Goal: Task Accomplishment & Management: Use online tool/utility

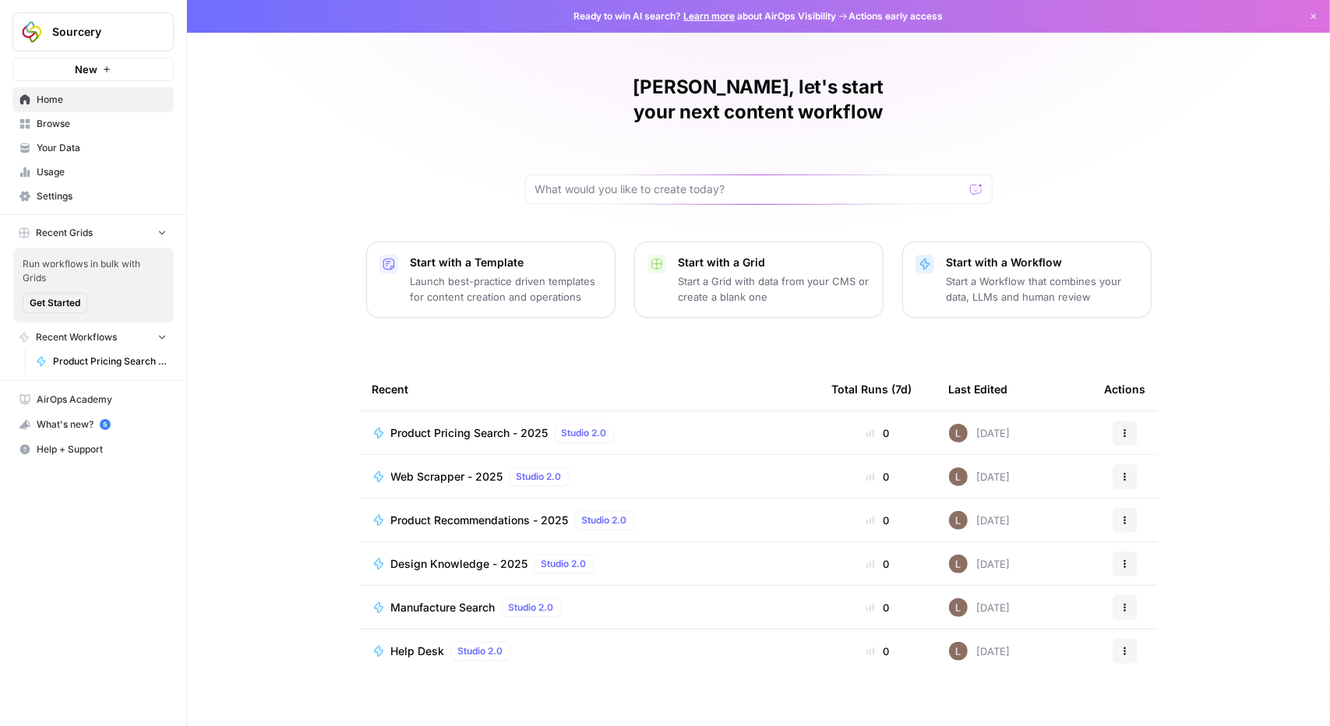
click at [76, 149] on span "Your Data" at bounding box center [102, 148] width 130 height 14
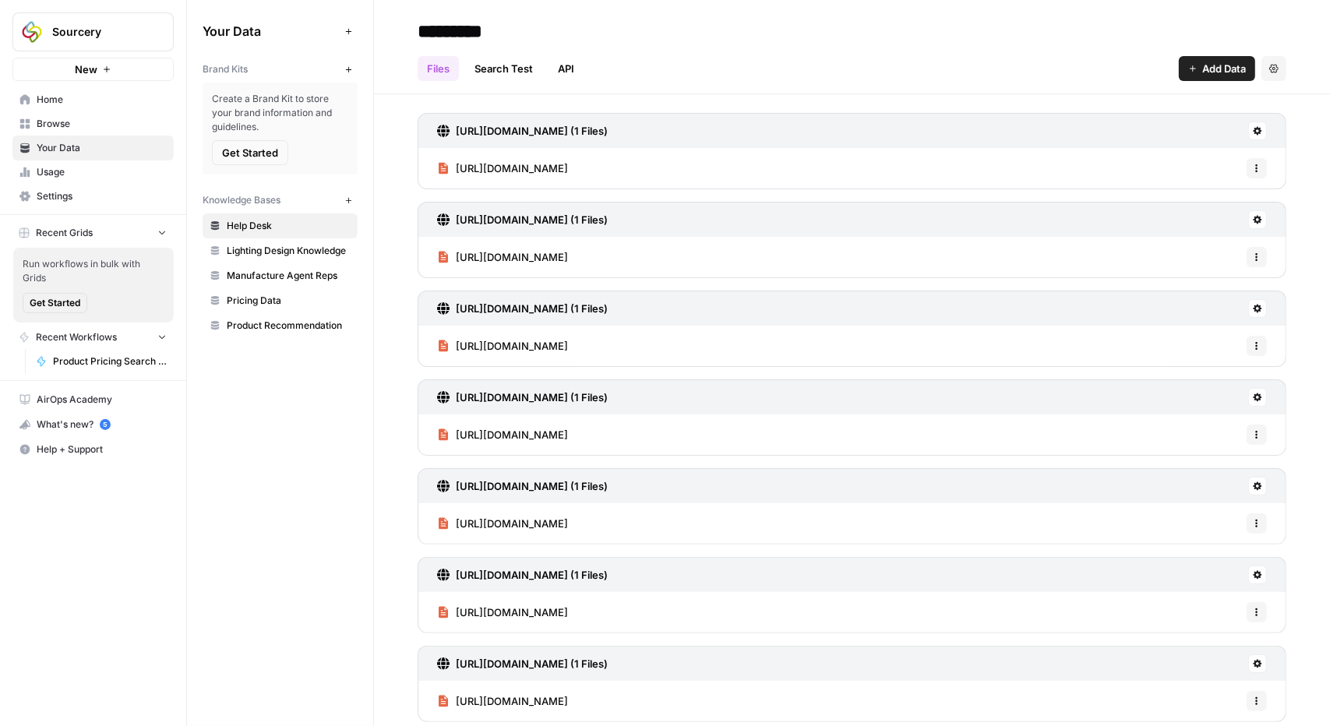
click at [277, 305] on span "Pricing Data" at bounding box center [289, 301] width 124 height 14
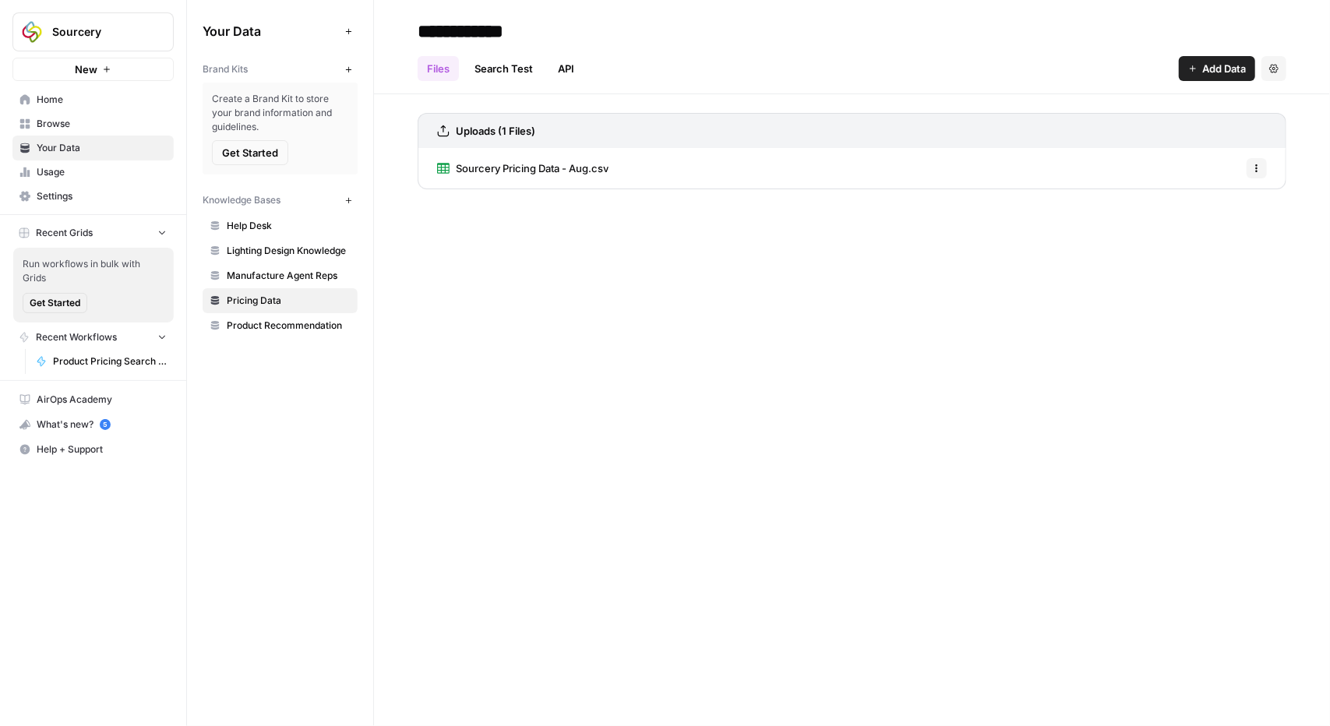
click at [1231, 72] on span "Add Data" at bounding box center [1224, 69] width 44 height 16
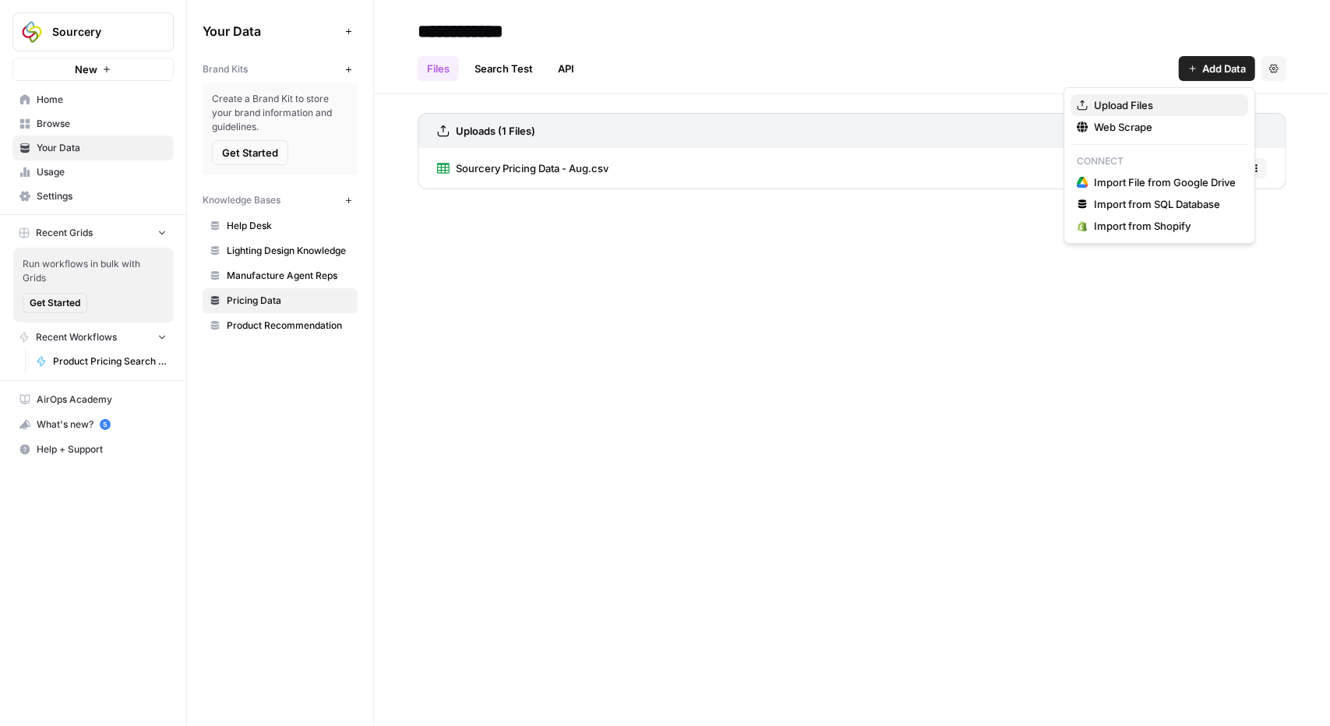
click at [1125, 101] on span "Upload Files" at bounding box center [1165, 105] width 142 height 16
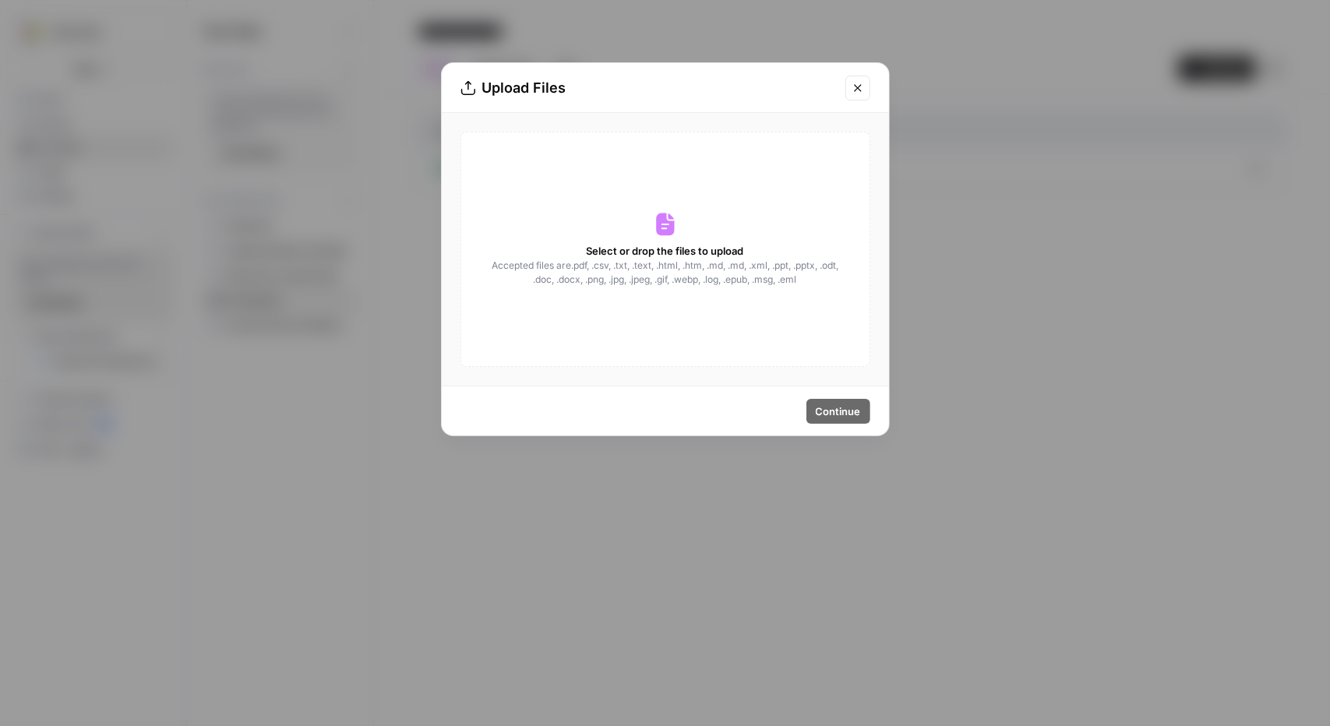
click at [653, 262] on span "Accepted files are .pdf, .csv, .txt, .text, .html, .htm, .md, .md, .xml, .ppt, …" at bounding box center [665, 273] width 349 height 28
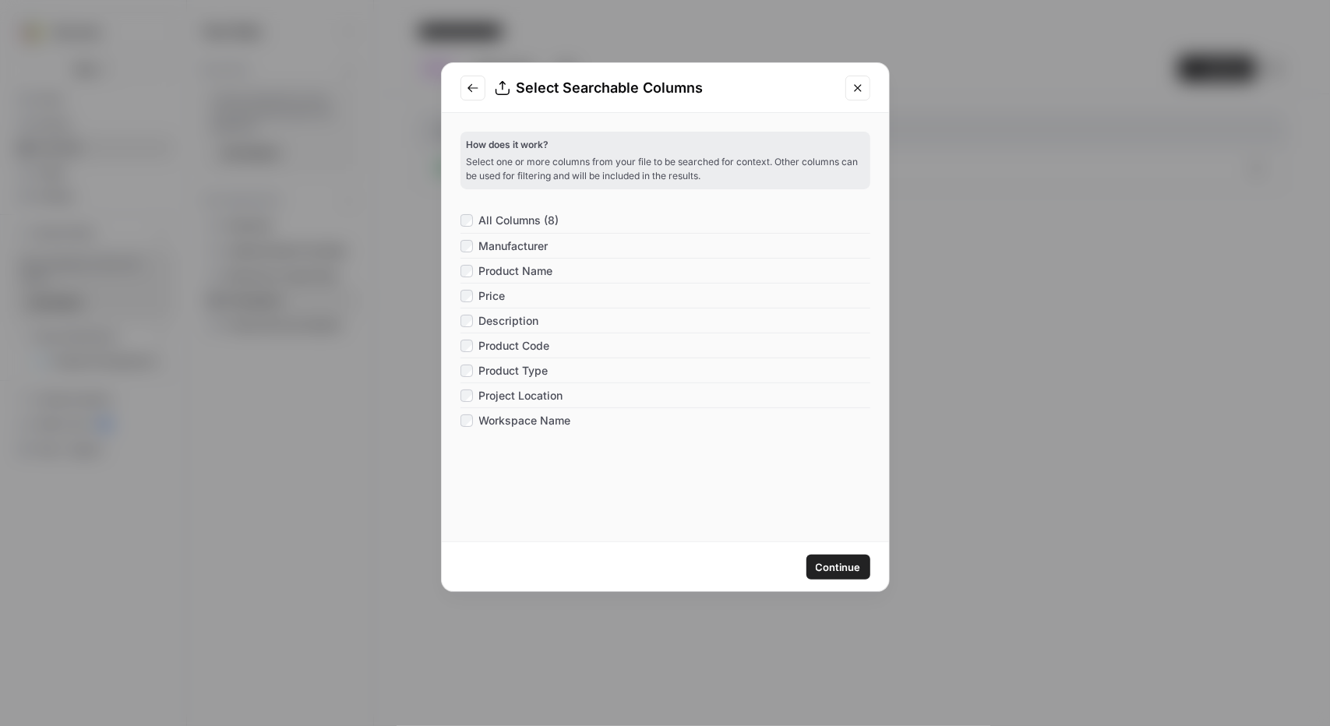
click at [855, 570] on span "Continue" at bounding box center [838, 568] width 45 height 16
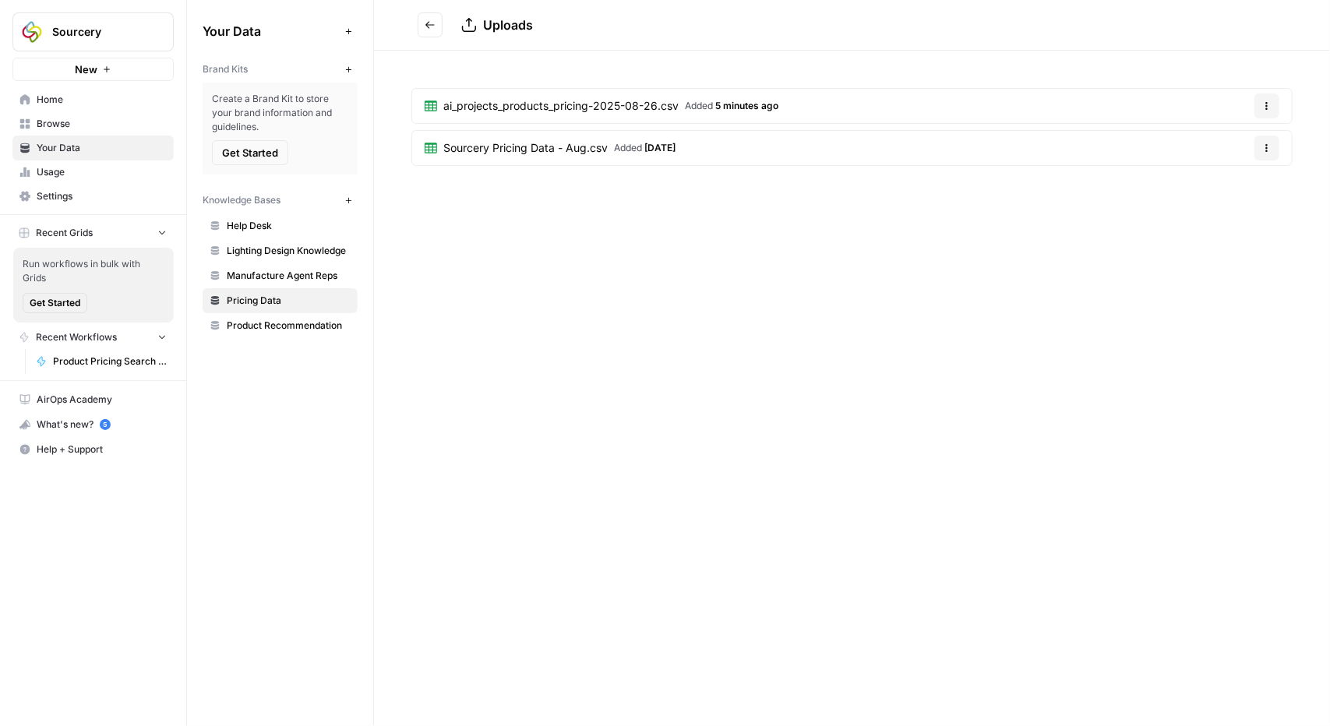
click at [477, 339] on div "Sourcery New Home Browse Your Data Usage Settings Recent Grids Run workflows in…" at bounding box center [665, 363] width 1330 height 726
click at [935, 470] on div "Uploads ai_projects_products_pricing-2025-08-26.csv Added 5 minutes ago Options…" at bounding box center [852, 363] width 956 height 726
click at [1270, 145] on icon "button" at bounding box center [1266, 147] width 9 height 9
click at [1238, 182] on span "Delete File" at bounding box center [1235, 184] width 51 height 16
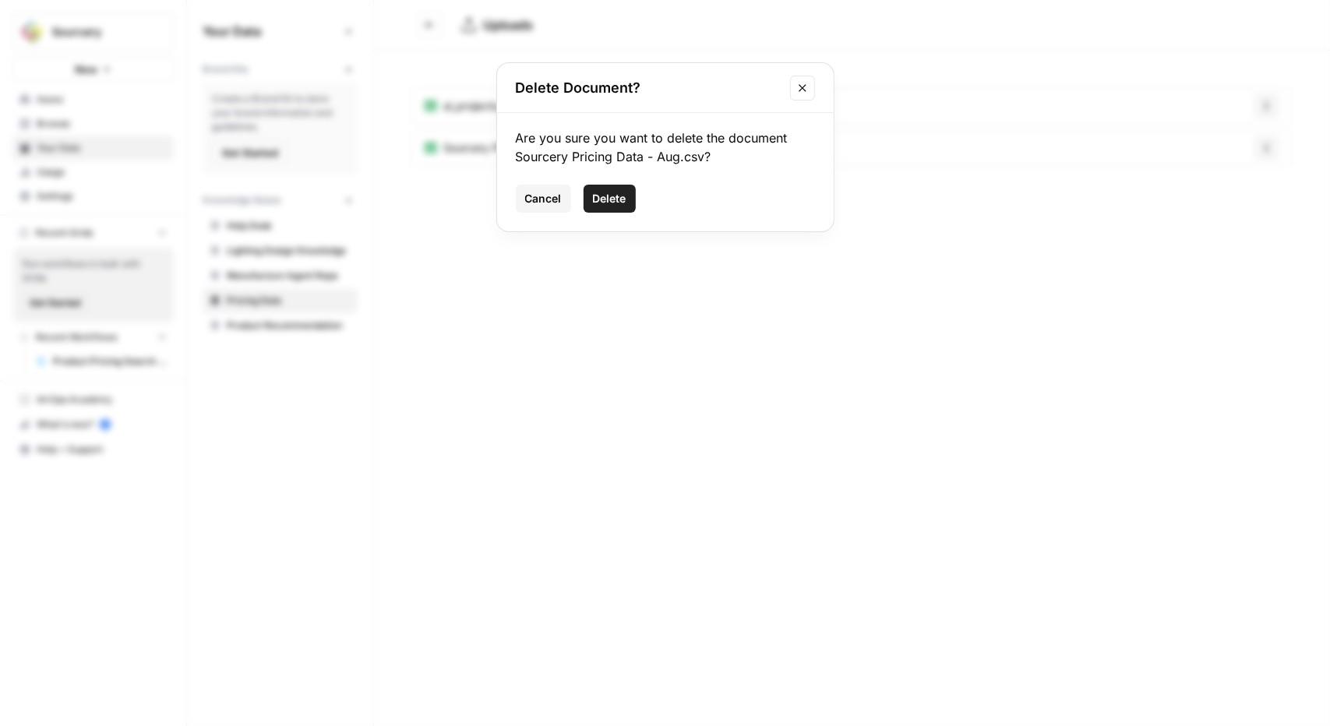
click at [597, 191] on span "Delete" at bounding box center [610, 199] width 34 height 16
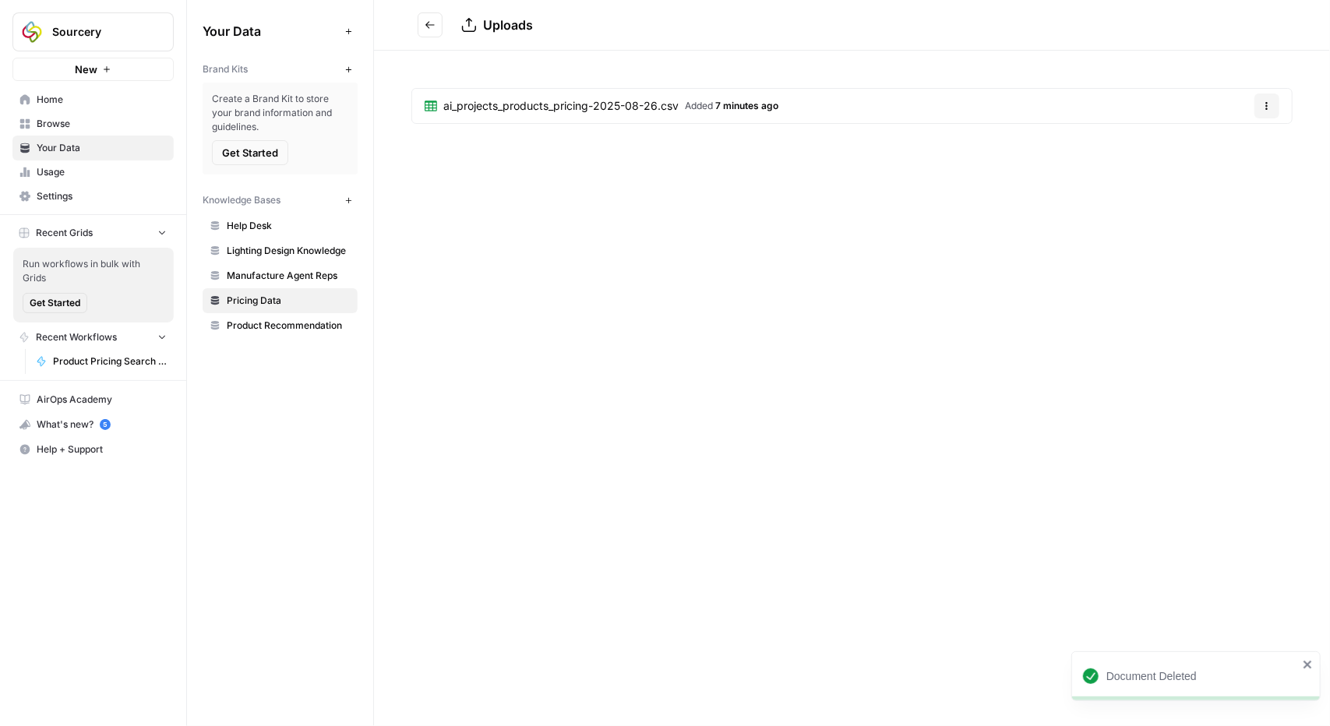
click at [655, 105] on span "ai_projects_products_pricing-2025-08-26.csv" at bounding box center [560, 106] width 235 height 16
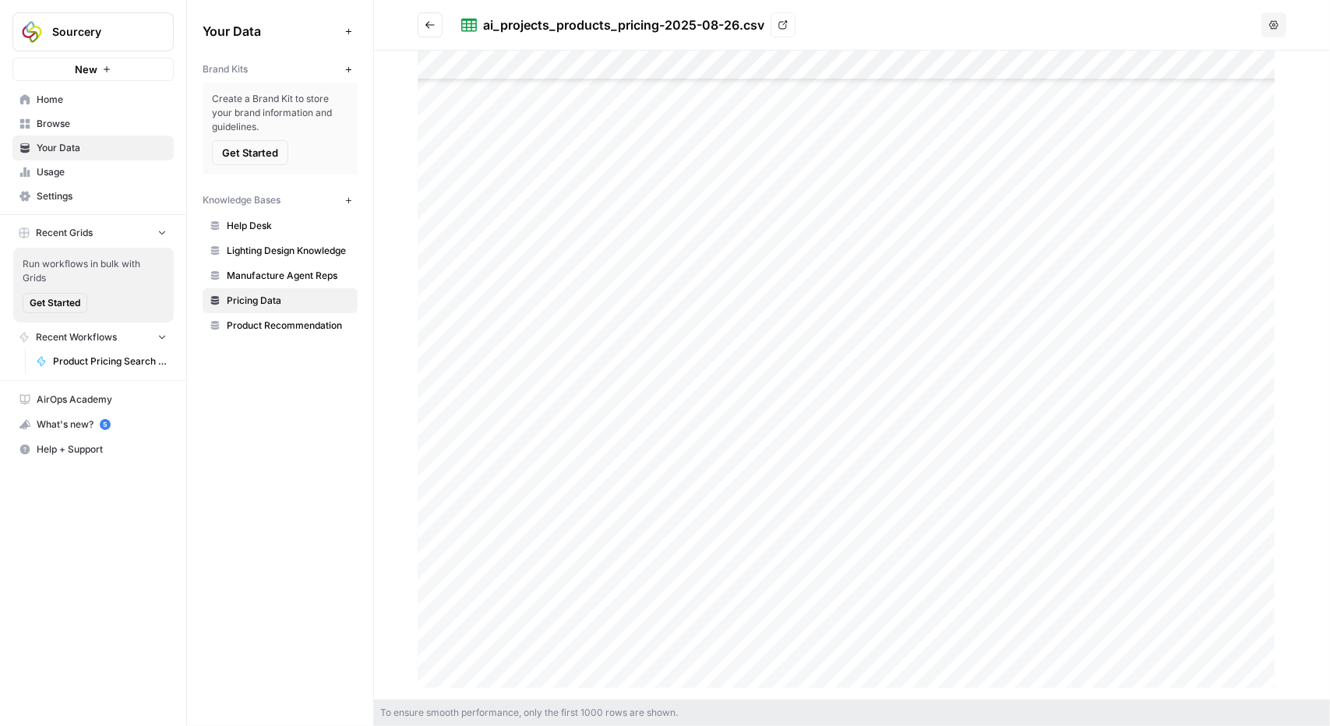
scroll to position [1559, 0]
click at [73, 98] on span "Home" at bounding box center [102, 100] width 130 height 14
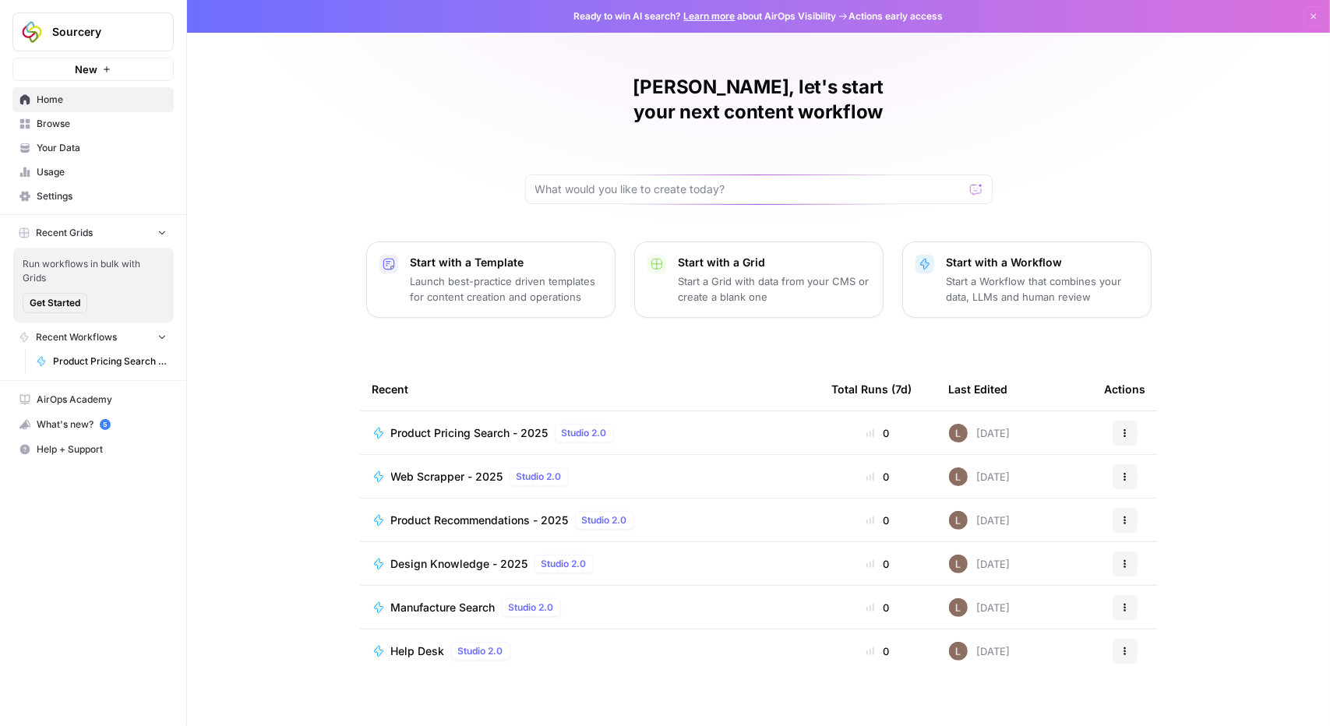
click at [39, 124] on span "Browse" at bounding box center [102, 124] width 130 height 14
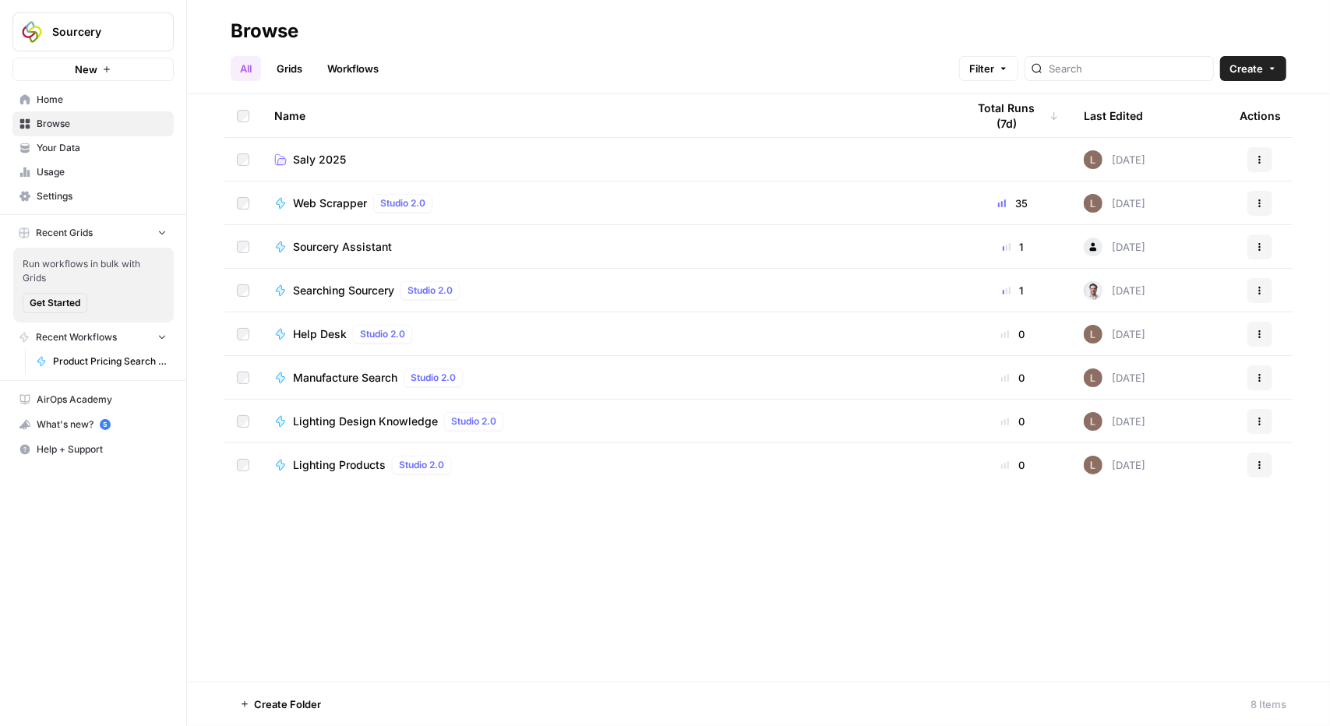
click at [303, 154] on span "Saly 2025" at bounding box center [319, 160] width 53 height 16
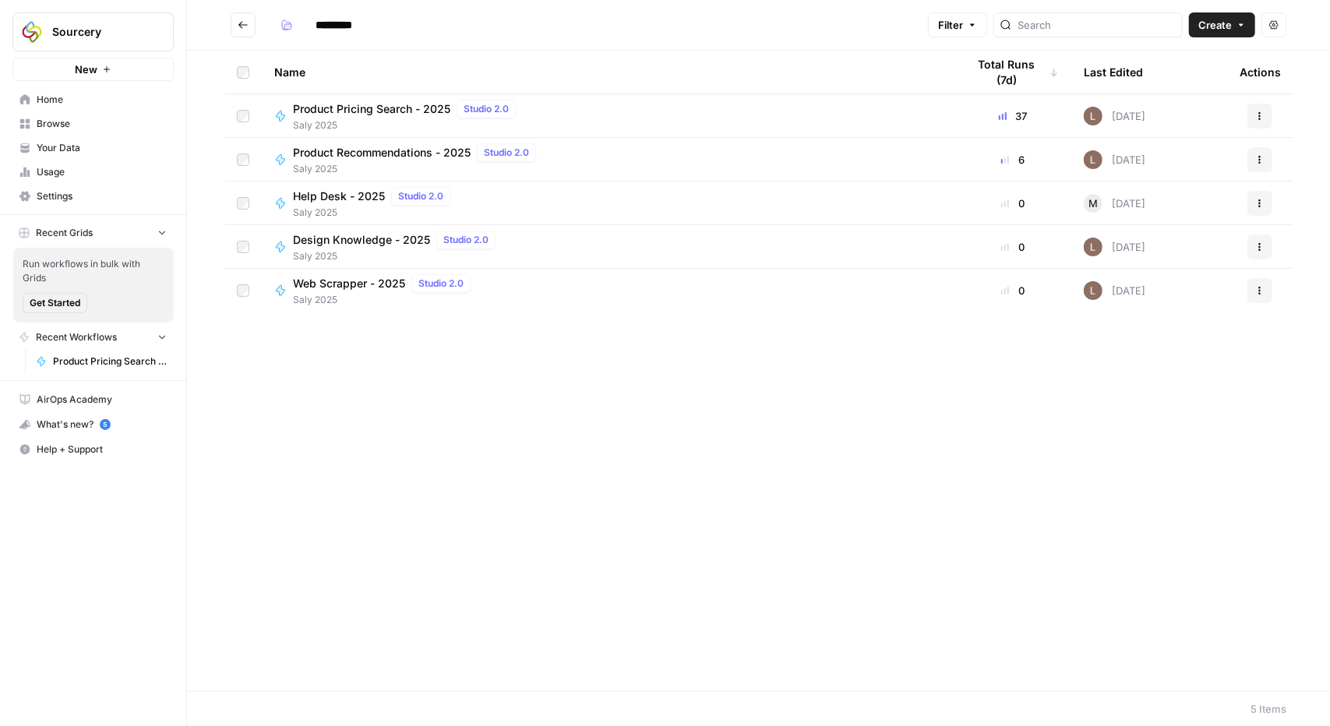
click at [401, 115] on span "Product Pricing Search - 2025" at bounding box center [371, 109] width 157 height 16
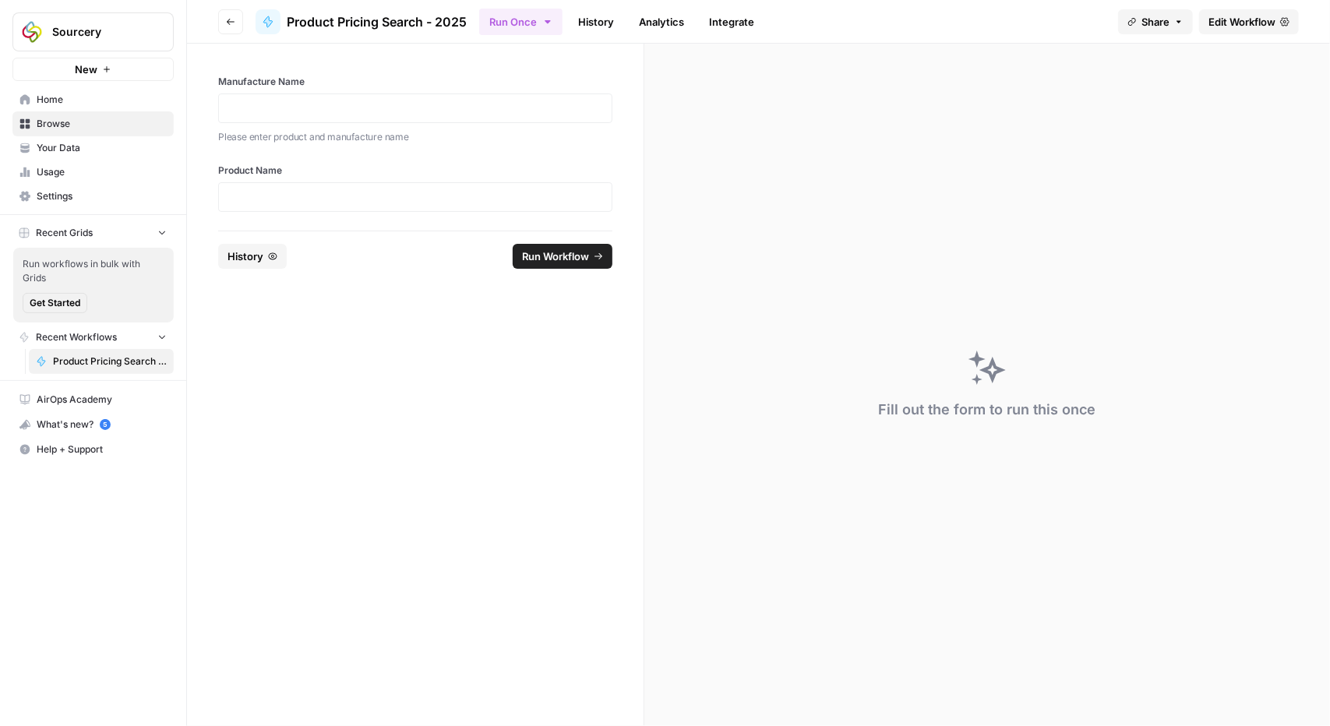
click at [1225, 16] on span "Edit Workflow" at bounding box center [1242, 22] width 67 height 16
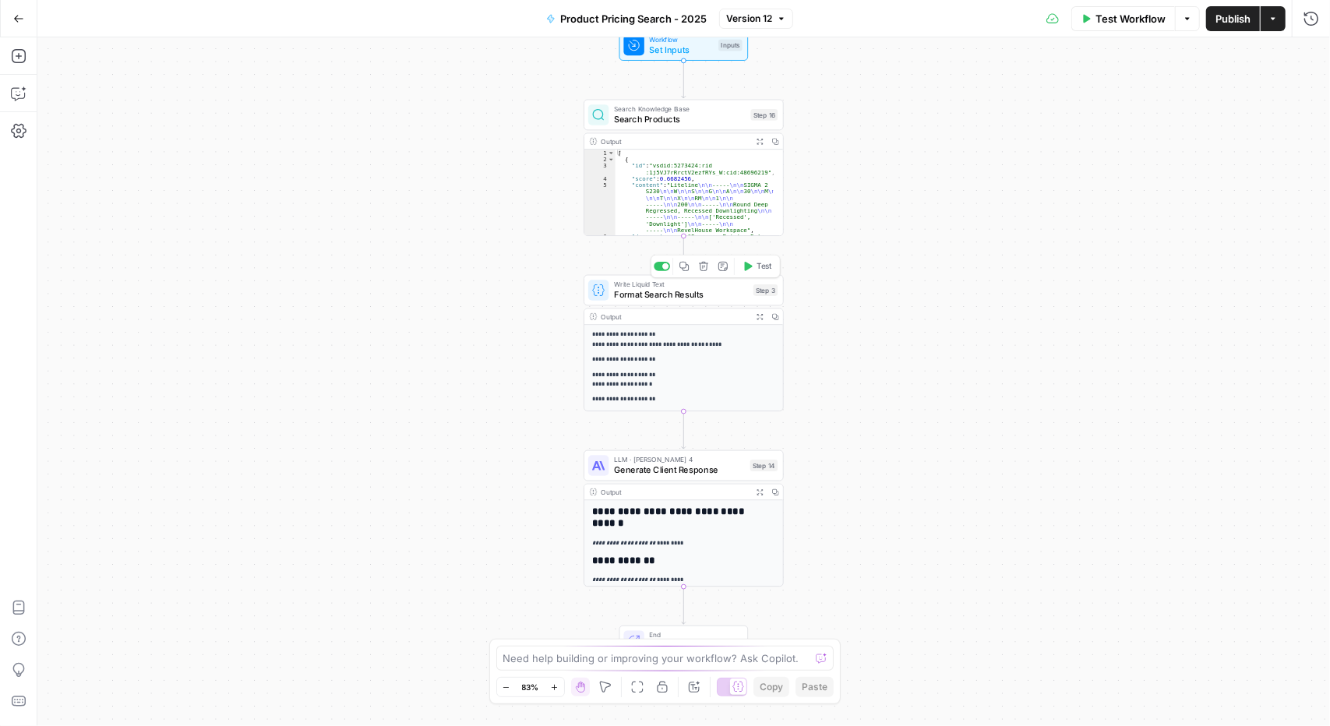
click at [678, 298] on span "Format Search Results" at bounding box center [681, 294] width 134 height 13
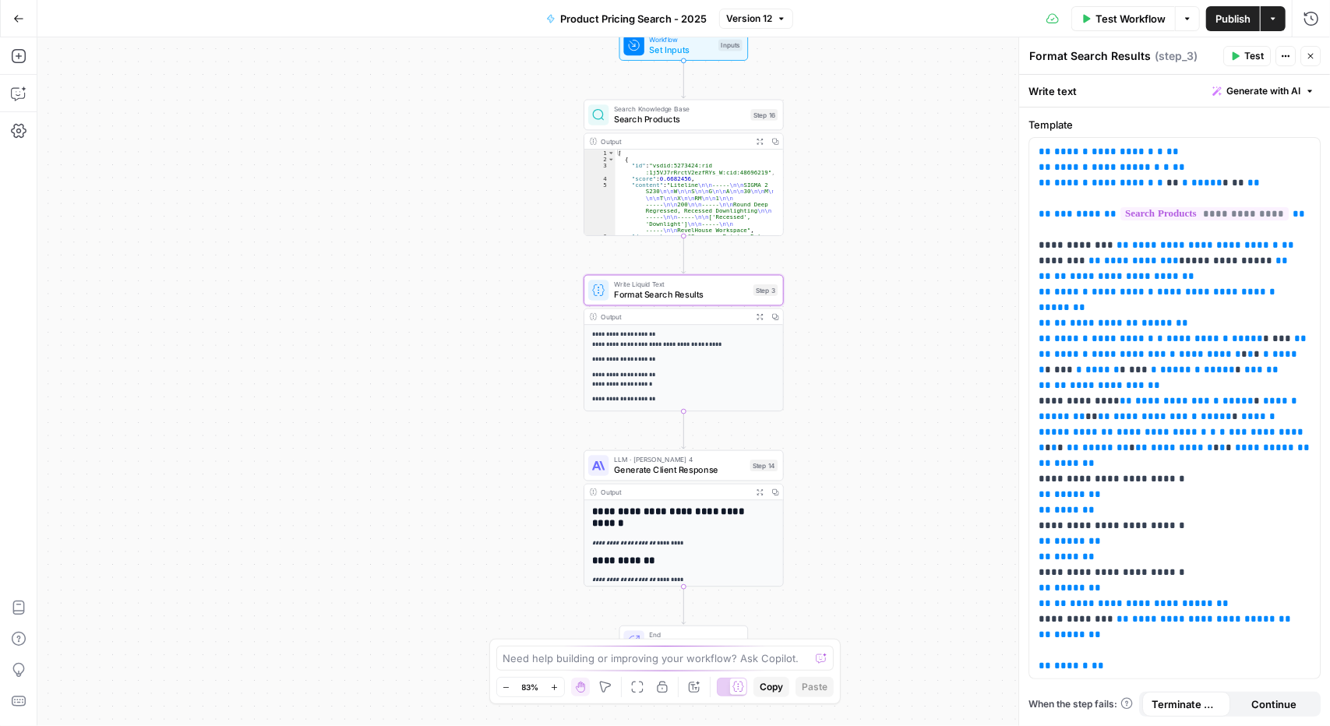
click at [662, 474] on span "Generate Client Response" at bounding box center [679, 470] width 131 height 13
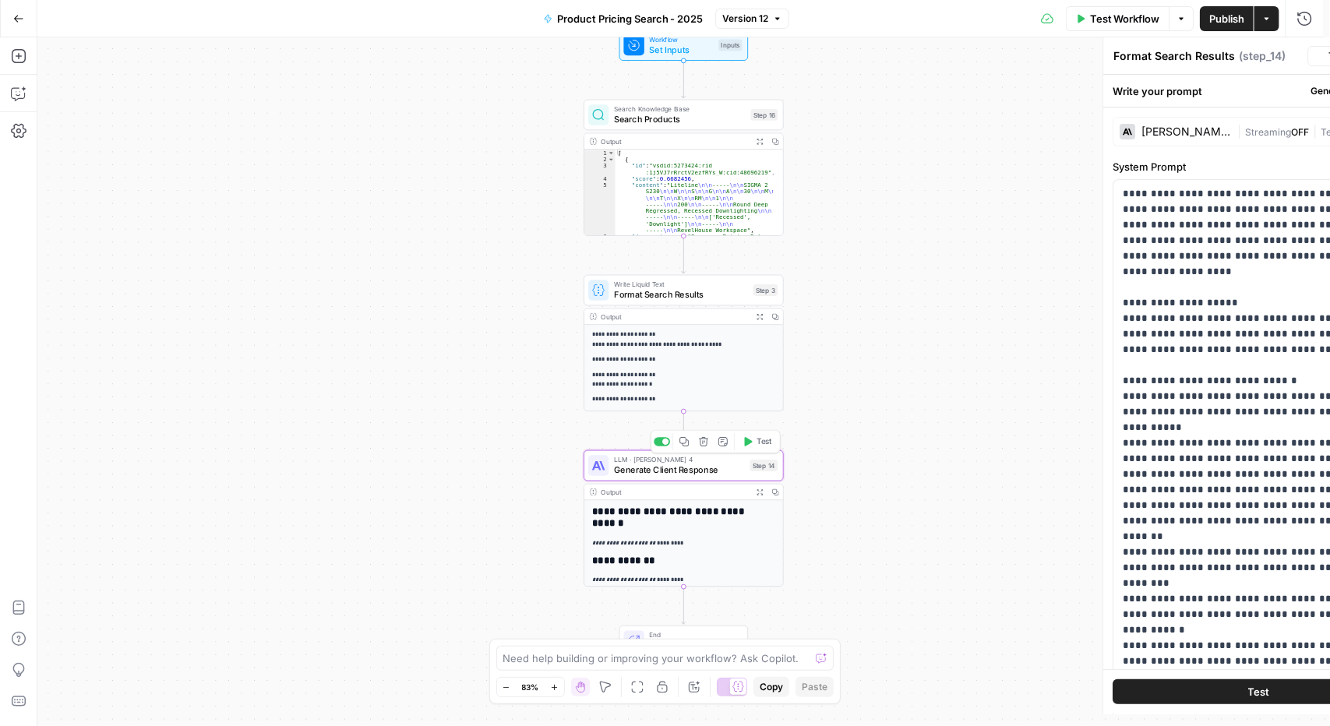
type textarea "Generate Client Response"
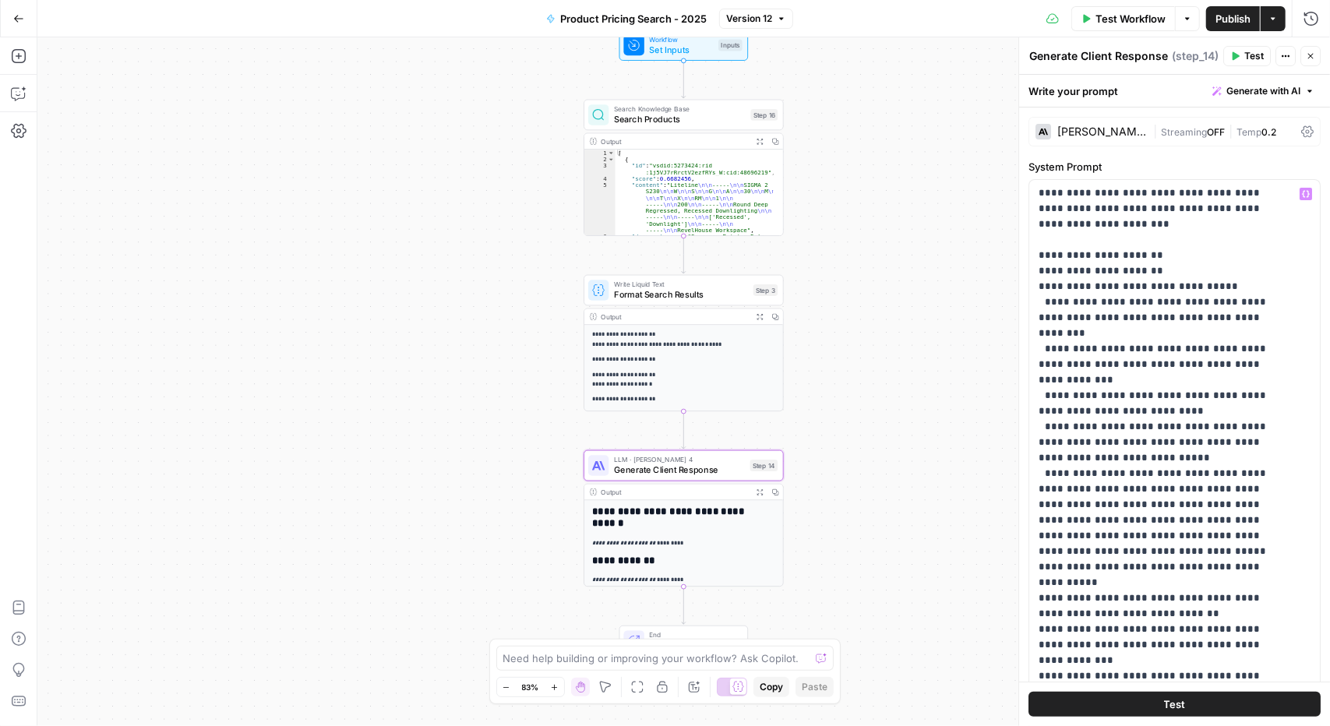
scroll to position [437, 0]
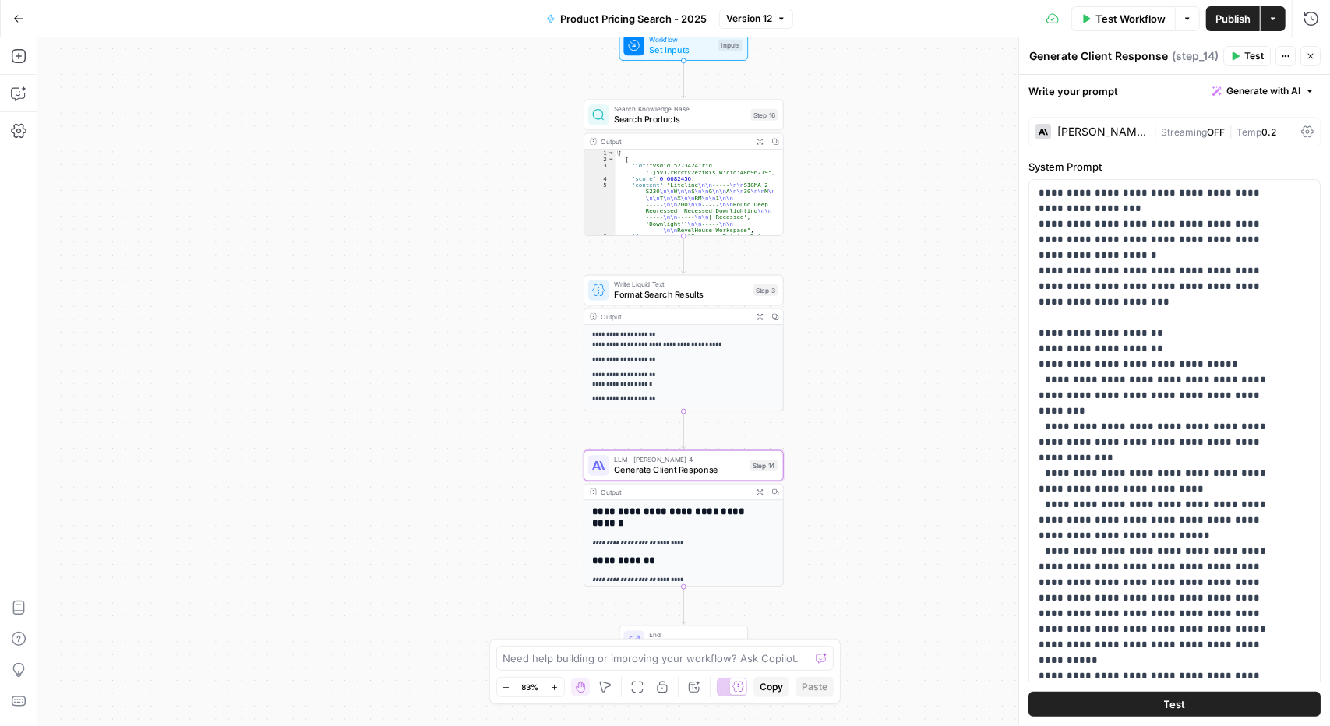
click at [1315, 57] on icon "button" at bounding box center [1310, 55] width 9 height 9
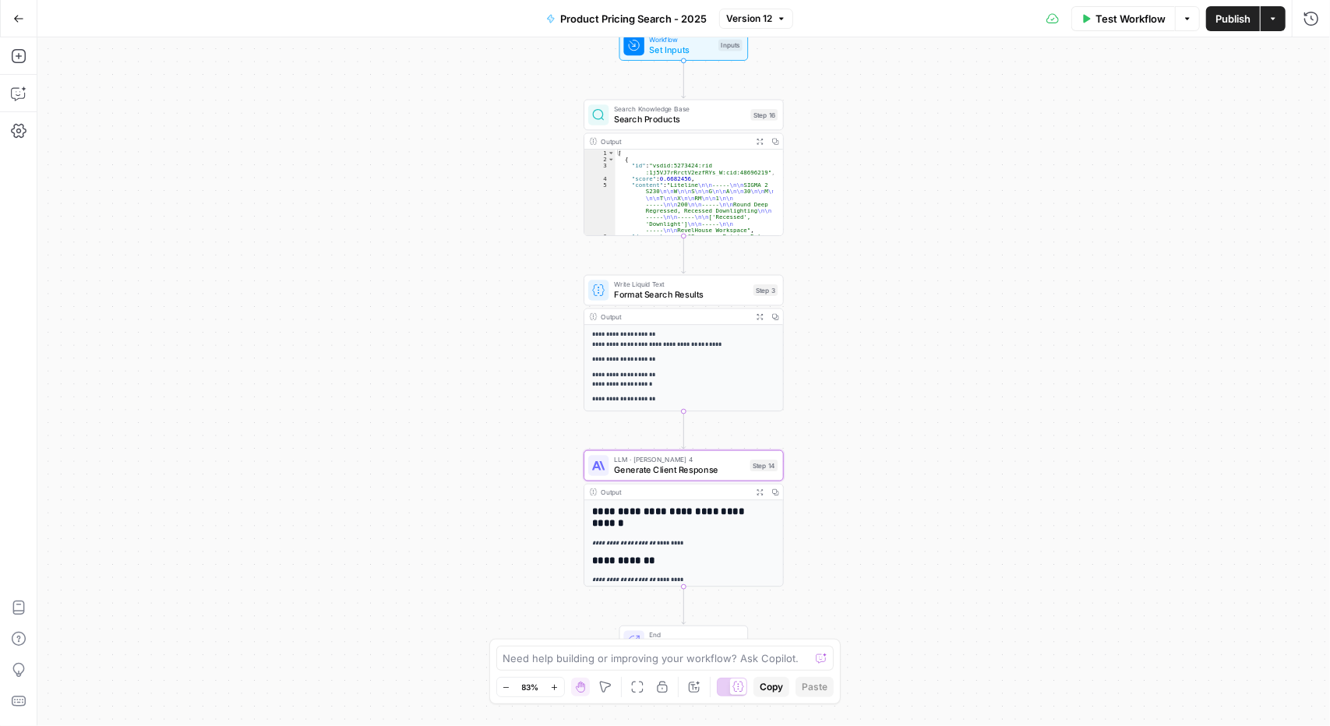
click at [1245, 11] on span "Publish" at bounding box center [1233, 19] width 35 height 16
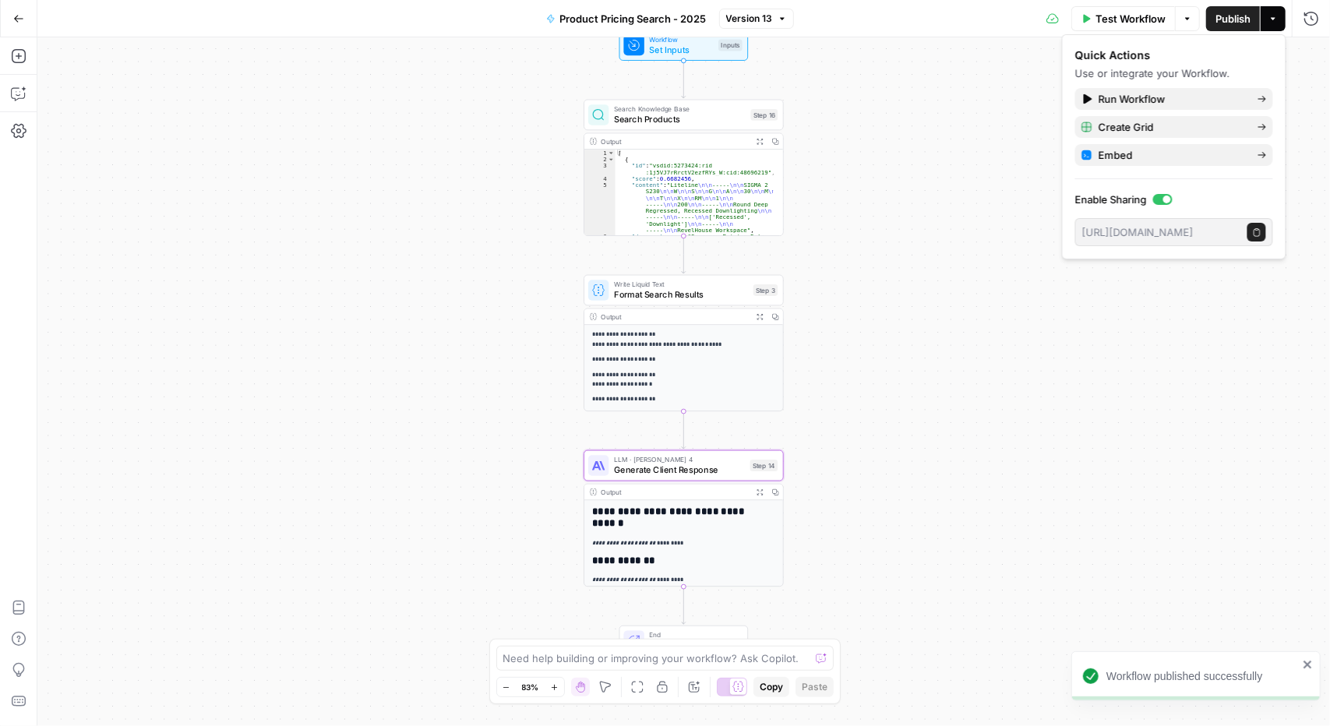
click at [18, 18] on icon "button" at bounding box center [18, 18] width 9 height 7
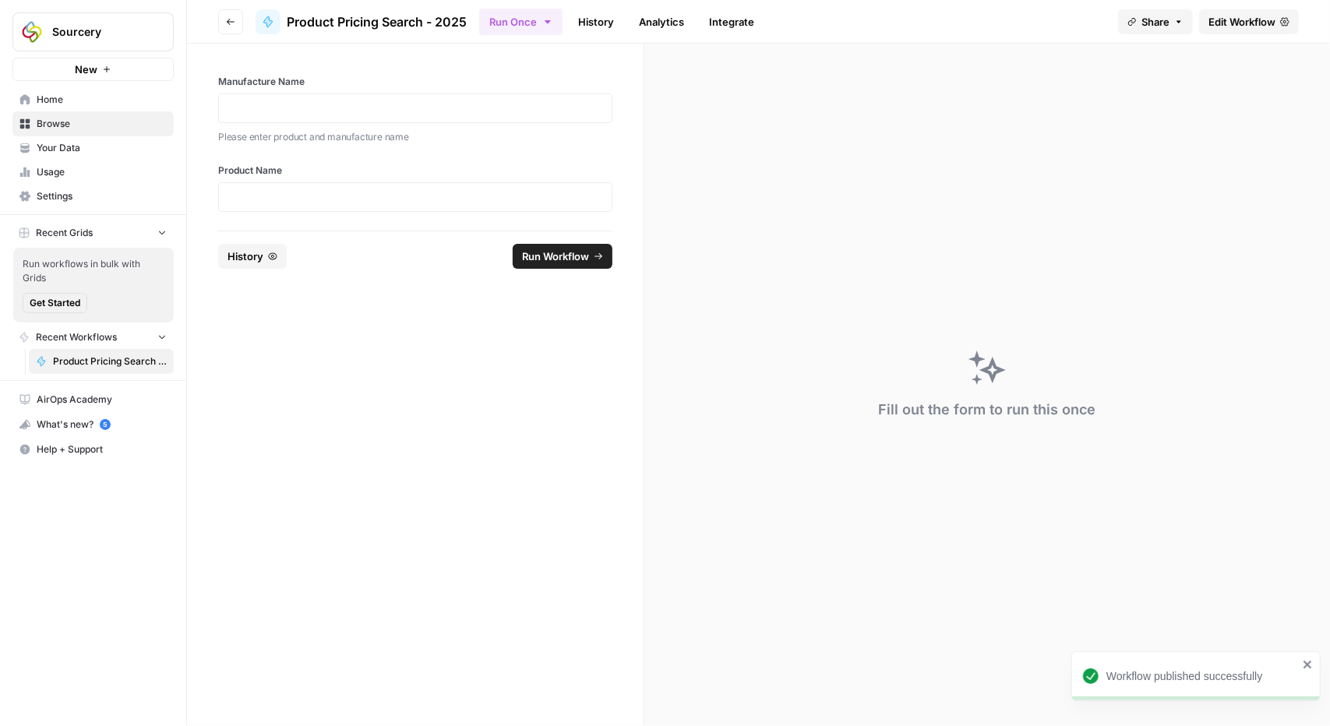
click at [237, 16] on button "Go back" at bounding box center [230, 21] width 25 height 25
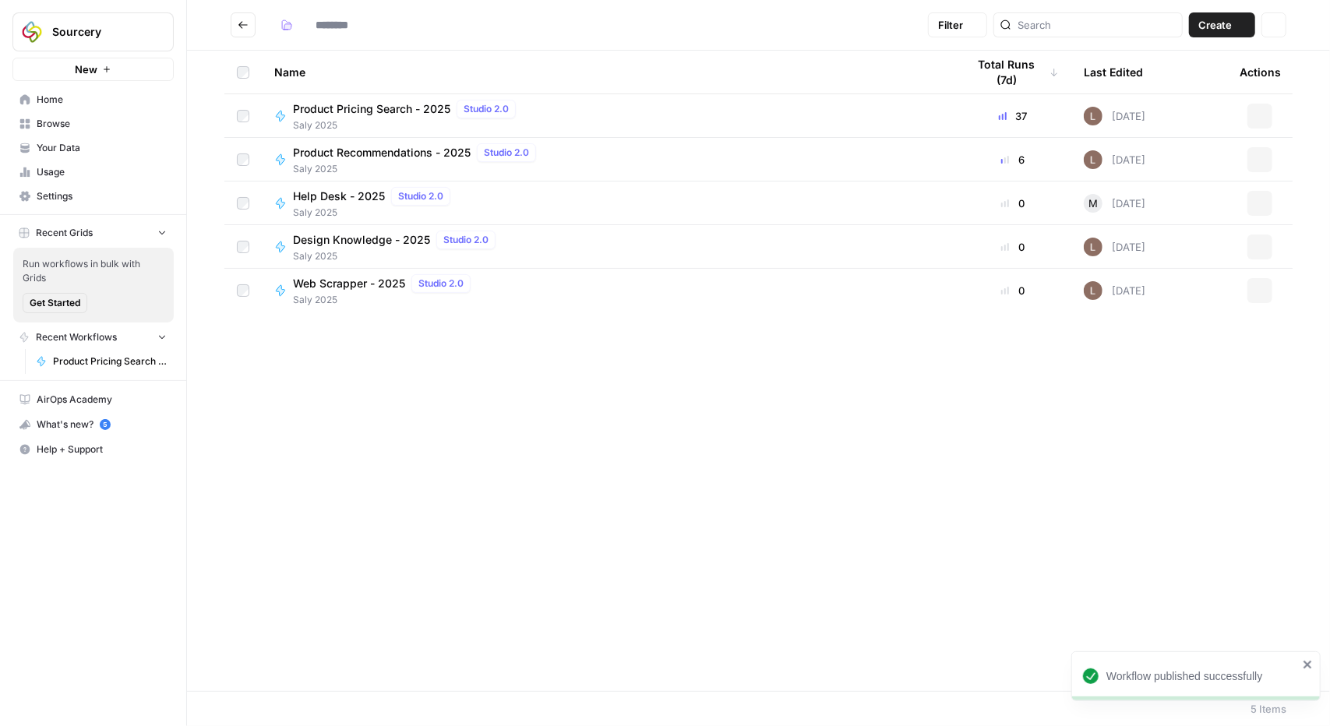
type input "*********"
